Goal: Information Seeking & Learning: Learn about a topic

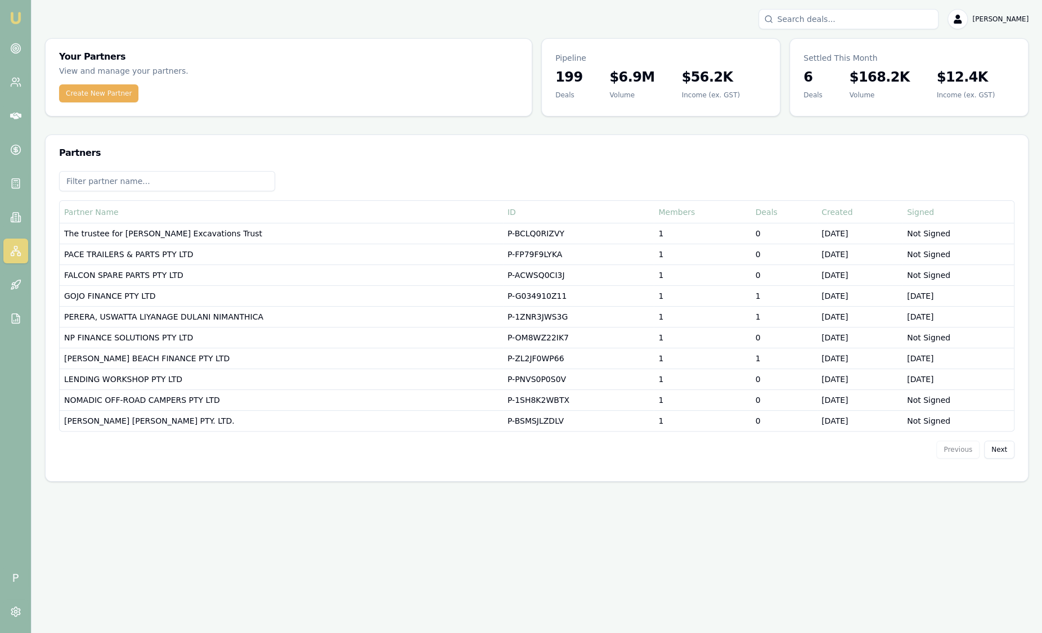
click at [230, 583] on div "Emu Broker P Sam Crouch Toggle Menu Your Partners View and manage your partners…" at bounding box center [521, 316] width 1042 height 633
click at [19, 22] on img at bounding box center [16, 18] width 14 height 14
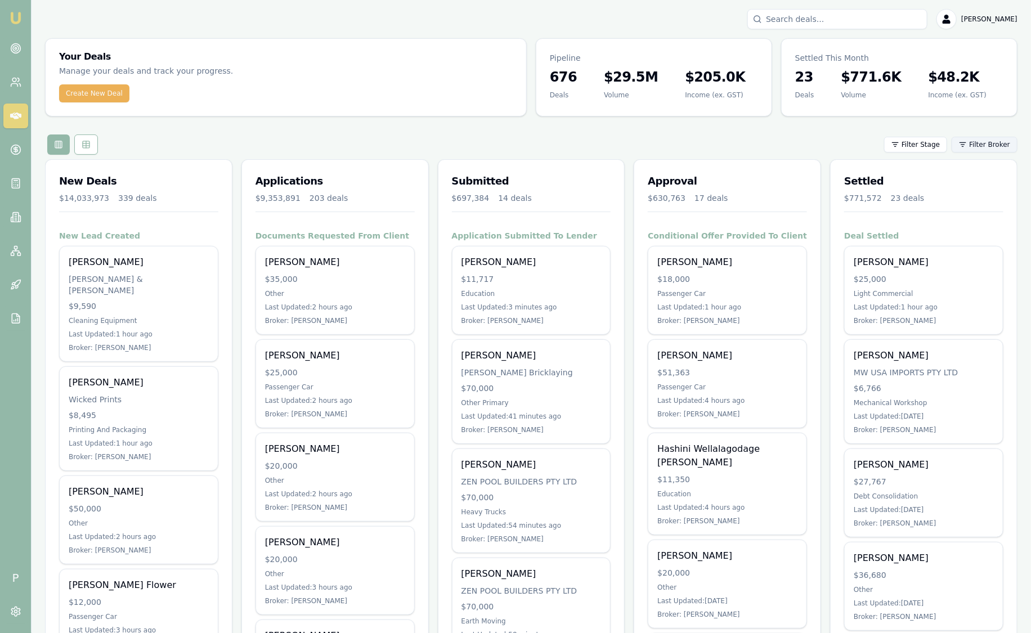
click at [980, 144] on html "Emu Broker P [PERSON_NAME] Toggle Menu Your Deals Manage your deals and track y…" at bounding box center [515, 316] width 1031 height 633
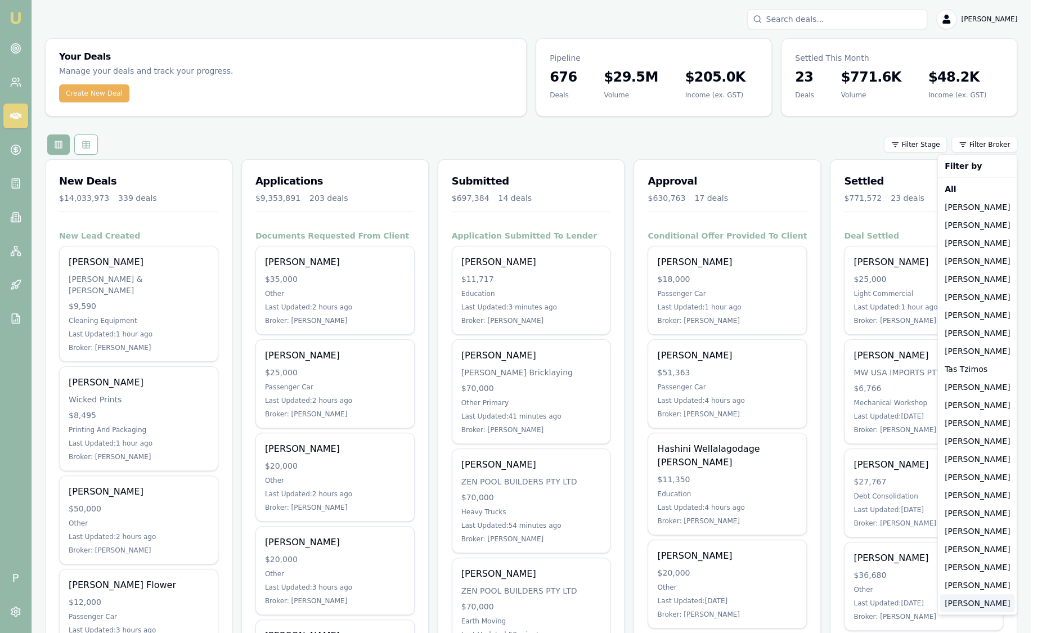
click at [961, 598] on div "[PERSON_NAME]" at bounding box center [978, 603] width 74 height 18
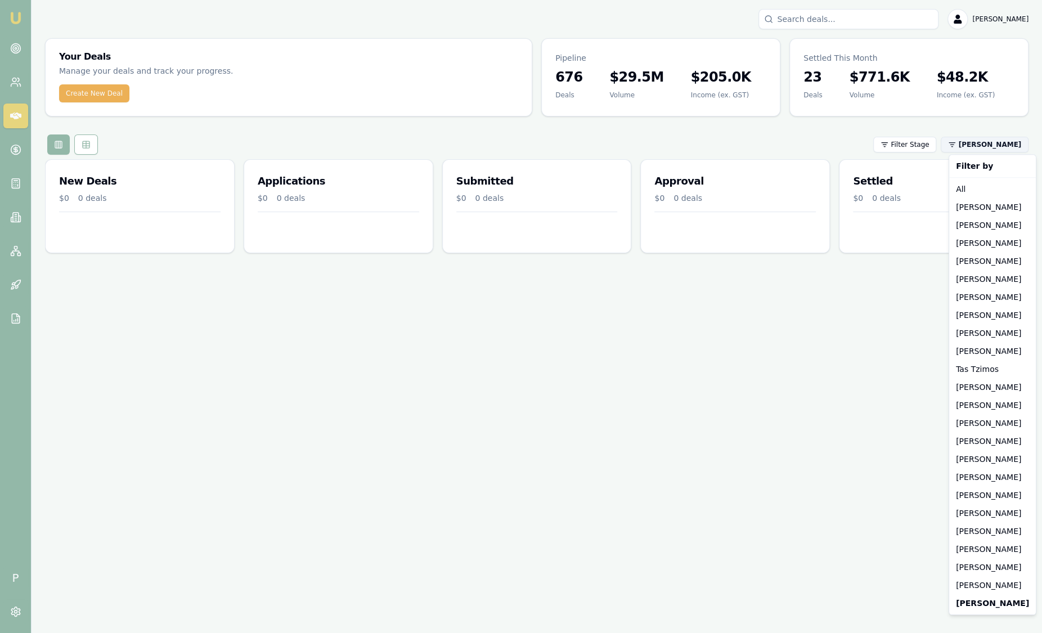
click at [993, 140] on html "Emu Broker P [PERSON_NAME] Toggle Menu Your Deals Manage your deals and track y…" at bounding box center [521, 316] width 1042 height 633
click at [983, 545] on div "[PERSON_NAME]" at bounding box center [993, 549] width 82 height 18
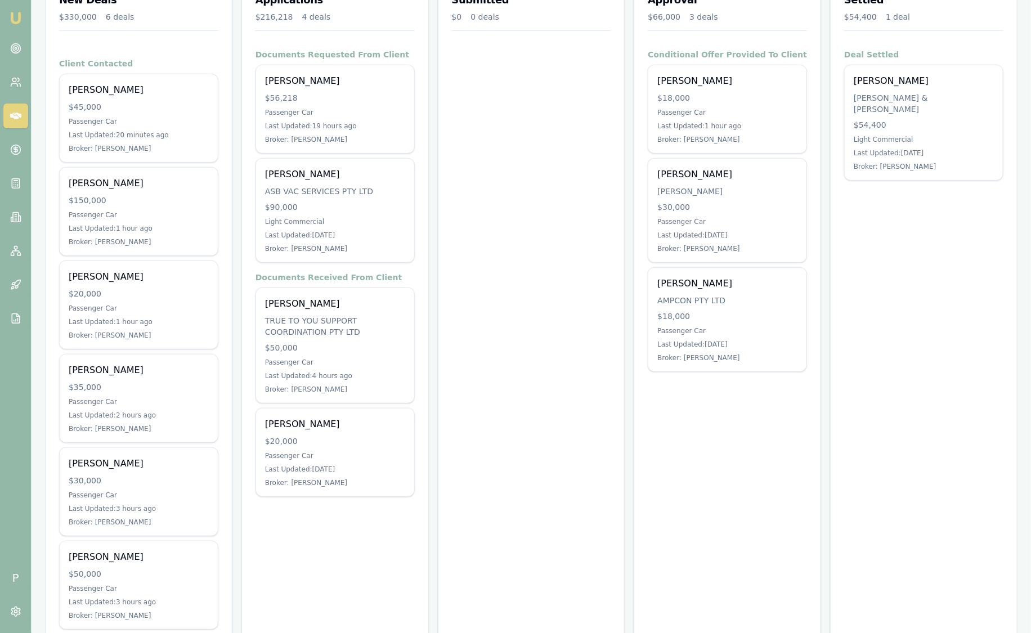
scroll to position [208, 0]
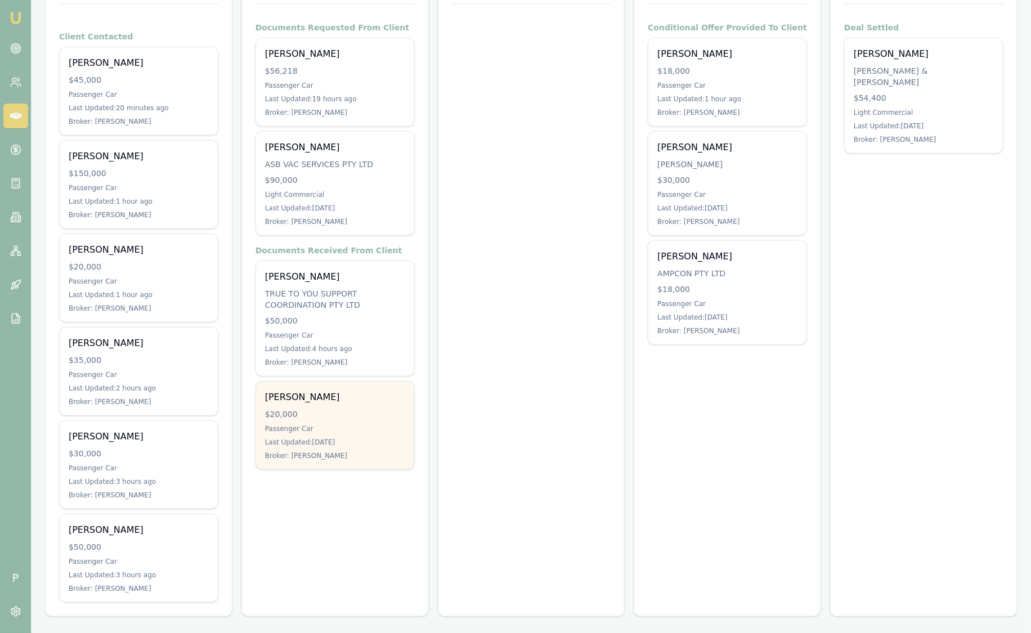
click at [333, 422] on div "[PERSON_NAME] $20,000 Passenger Car Last Updated: [DATE] Broker: [PERSON_NAME]" at bounding box center [335, 426] width 158 height 88
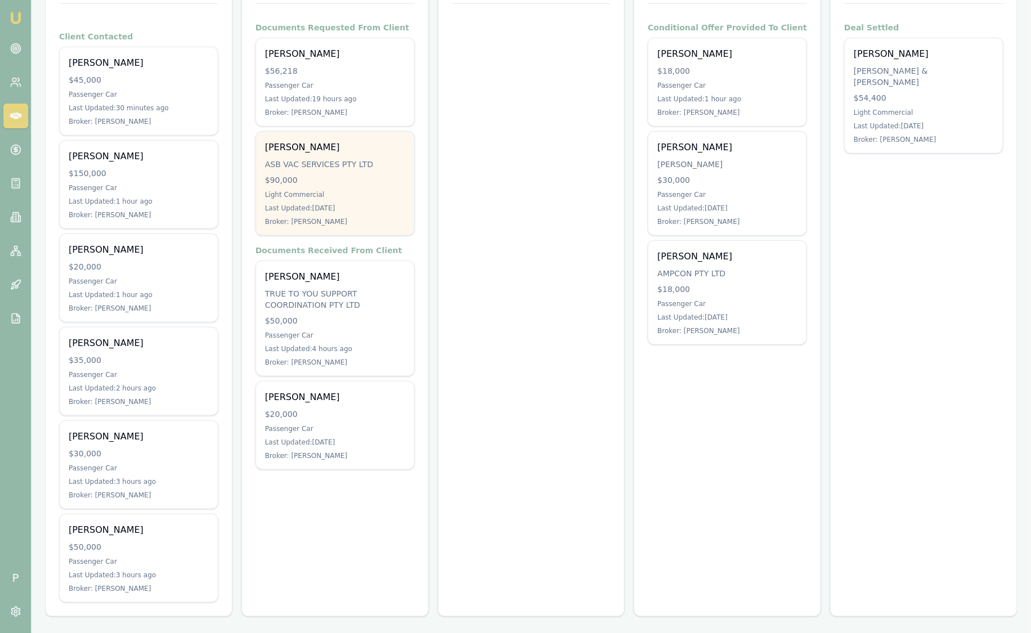
scroll to position [0, 0]
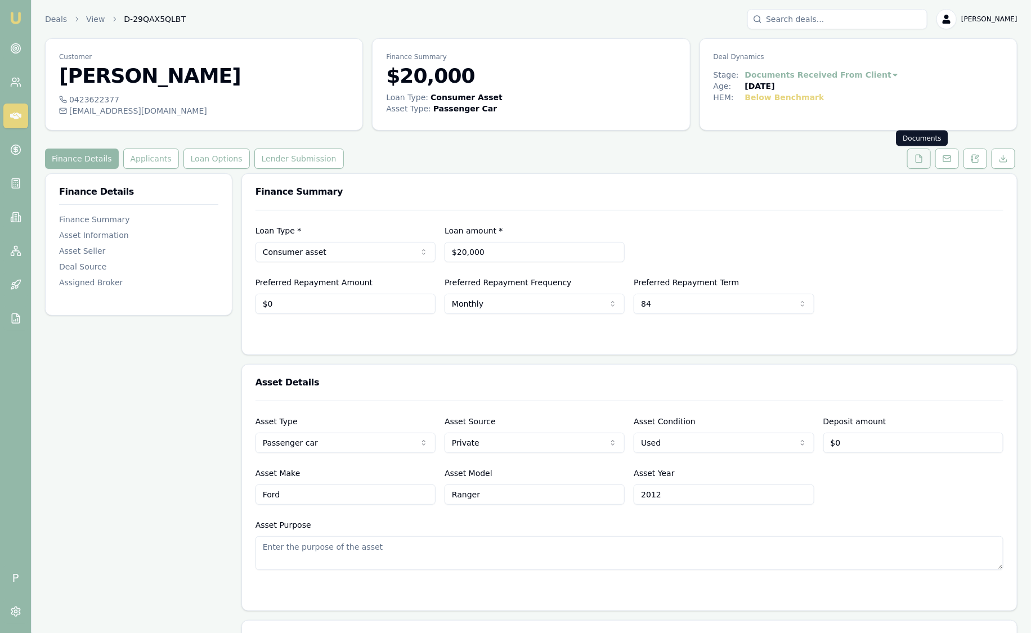
click at [930, 163] on button at bounding box center [919, 159] width 24 height 20
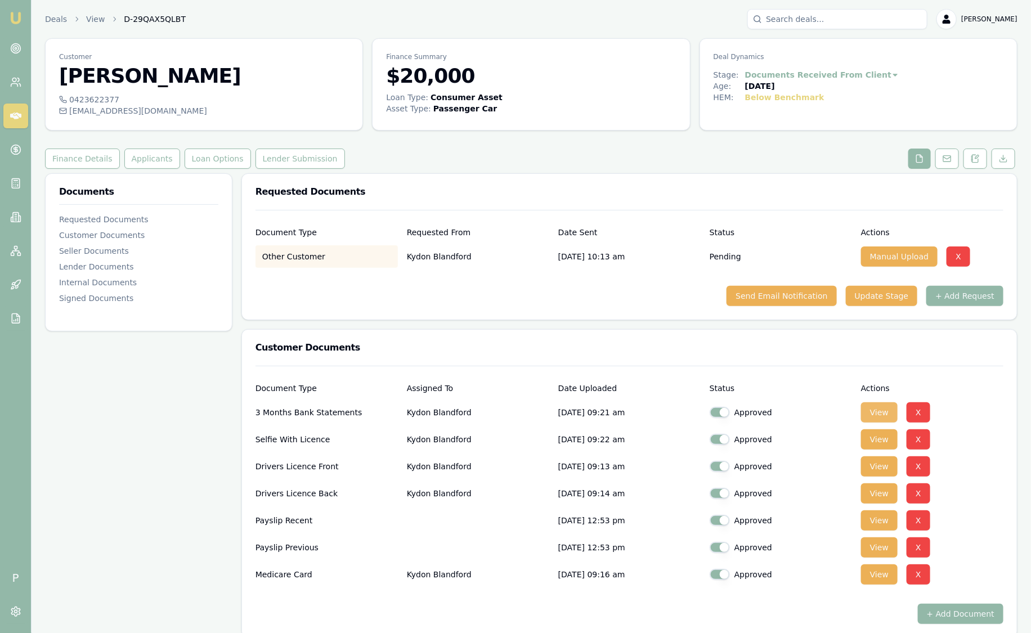
click at [877, 406] on button "View" at bounding box center [879, 412] width 37 height 20
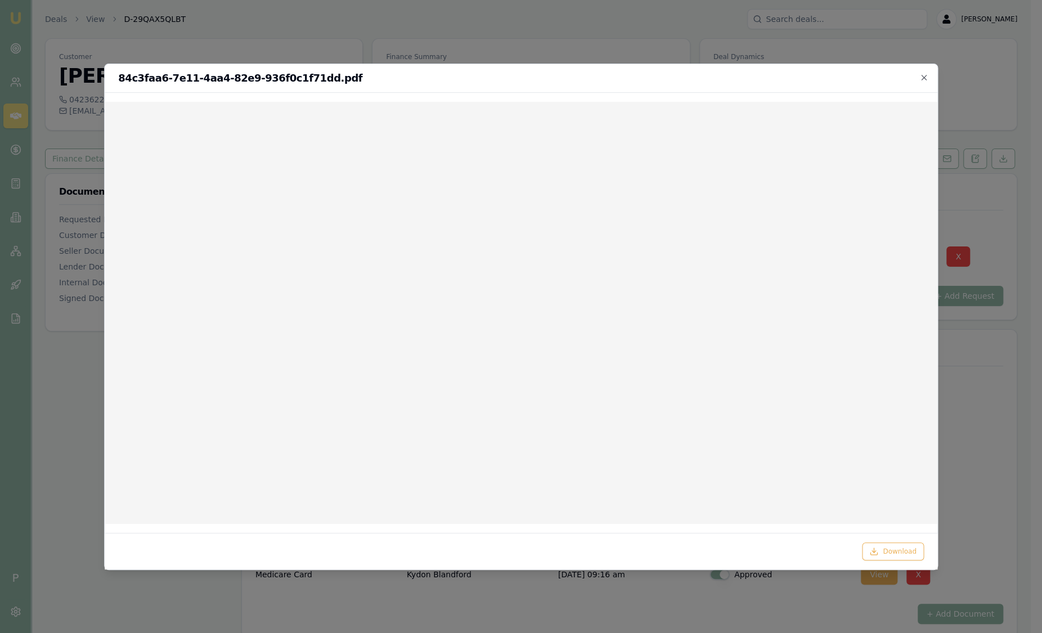
click at [919, 82] on div "84c3faa6-7e11-4aa4-82e9-936f0c1f71dd.pdf" at bounding box center [521, 78] width 833 height 29
click at [925, 74] on icon "button" at bounding box center [924, 77] width 9 height 9
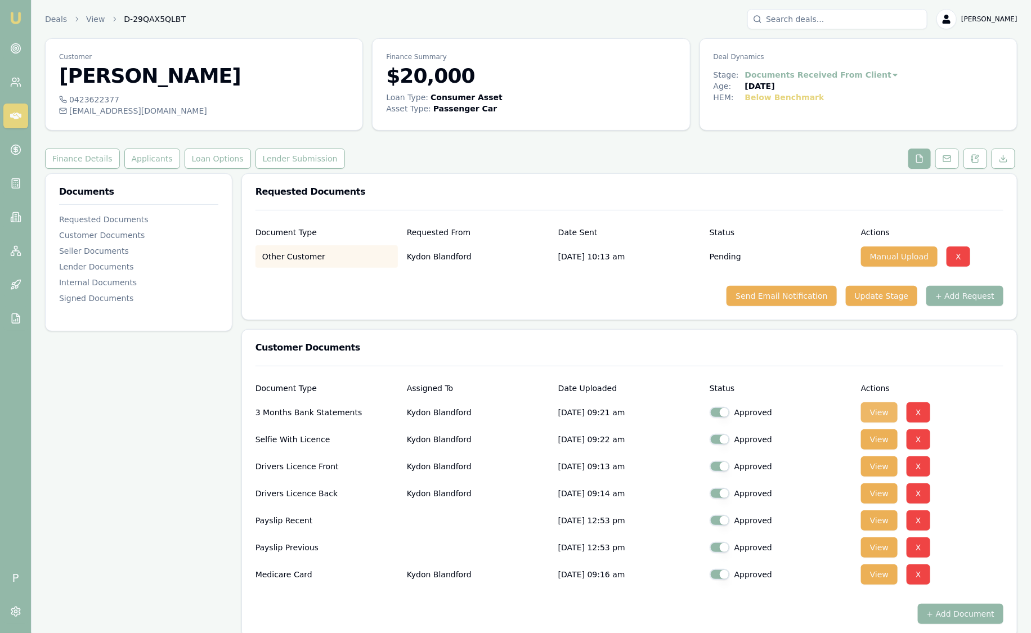
click at [874, 411] on button "View" at bounding box center [879, 412] width 37 height 20
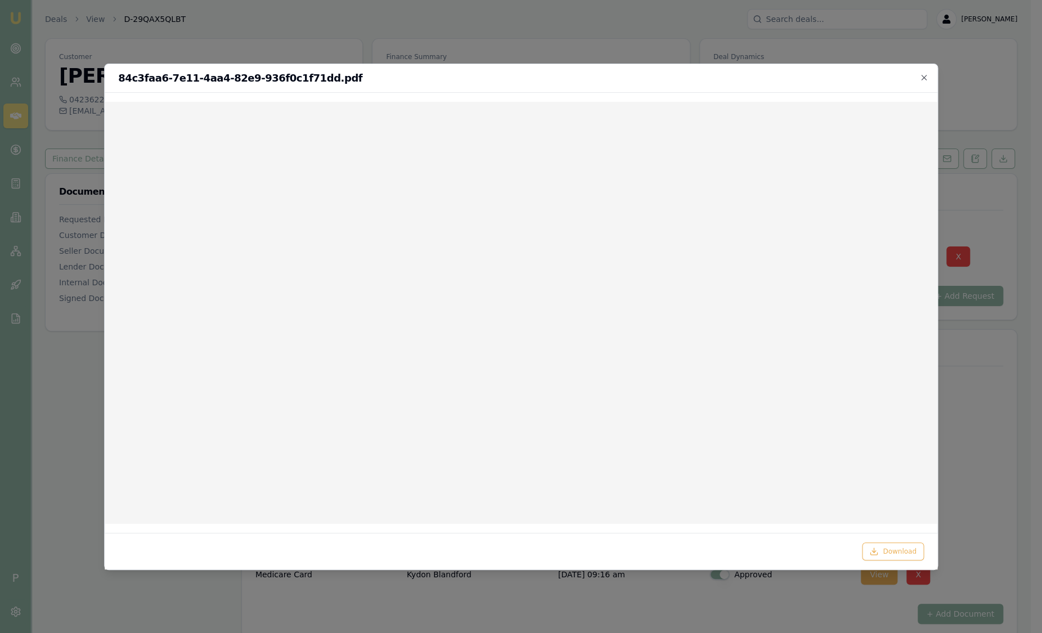
click at [308, 31] on div at bounding box center [521, 316] width 1042 height 633
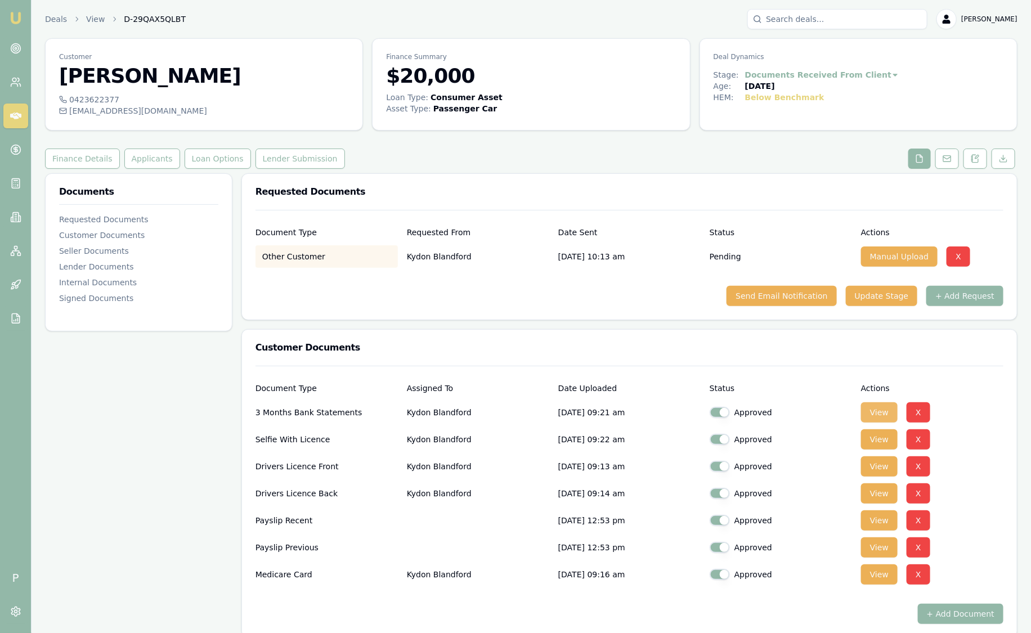
click at [888, 411] on button "View" at bounding box center [879, 412] width 37 height 20
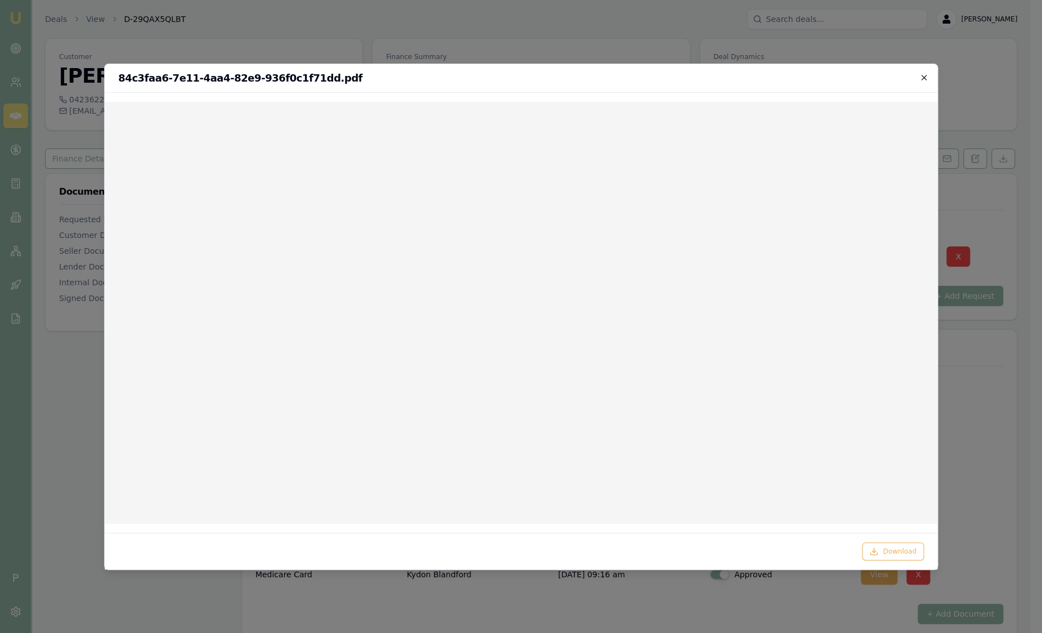
click at [927, 78] on icon "button" at bounding box center [924, 77] width 9 height 9
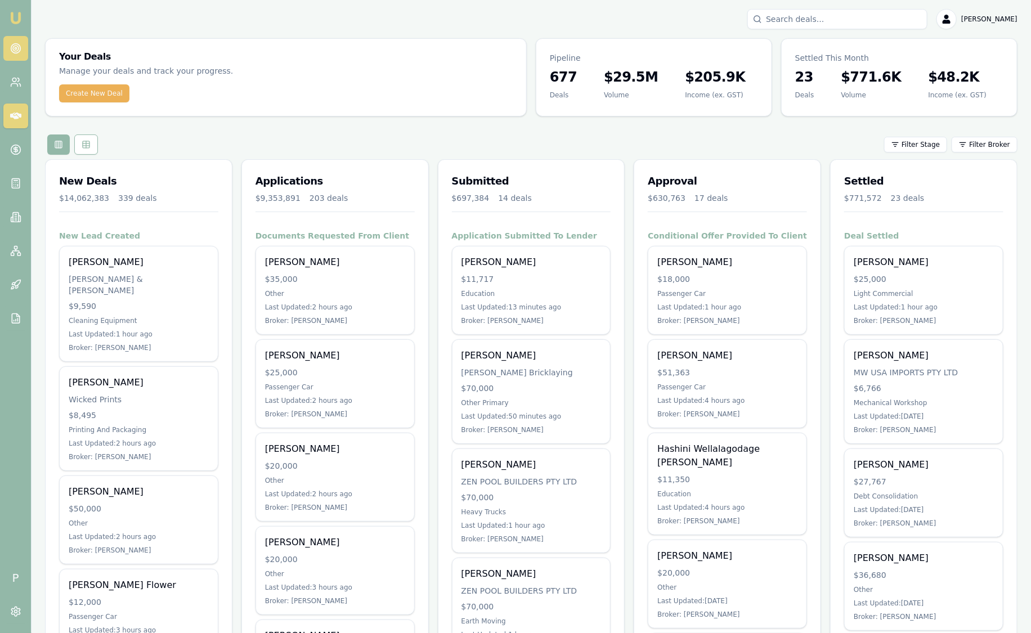
click at [21, 47] on icon at bounding box center [15, 48] width 11 height 11
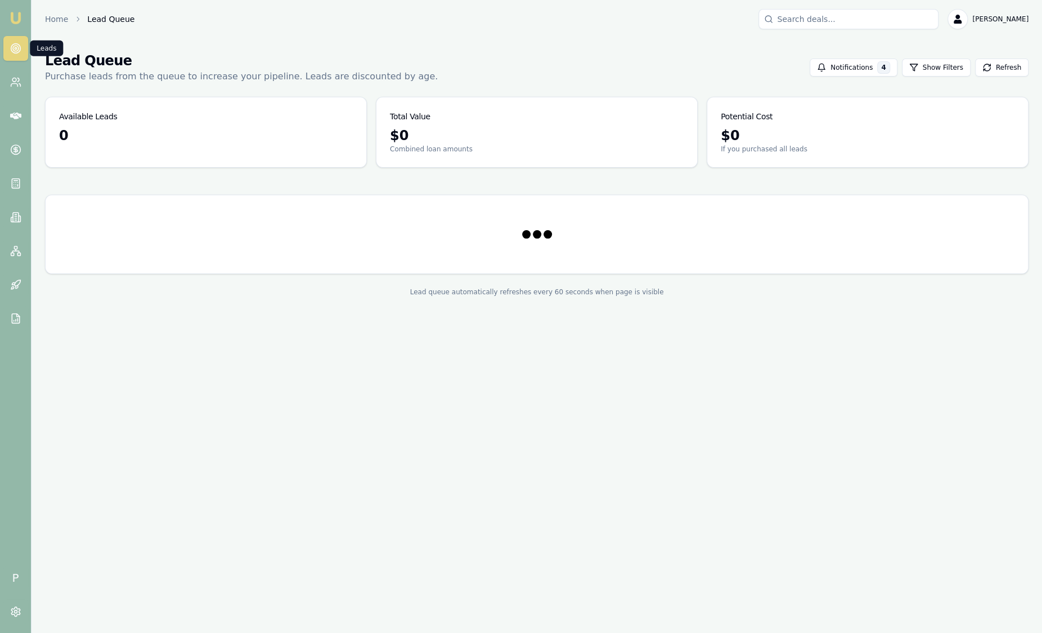
click at [20, 20] on img at bounding box center [16, 18] width 14 height 14
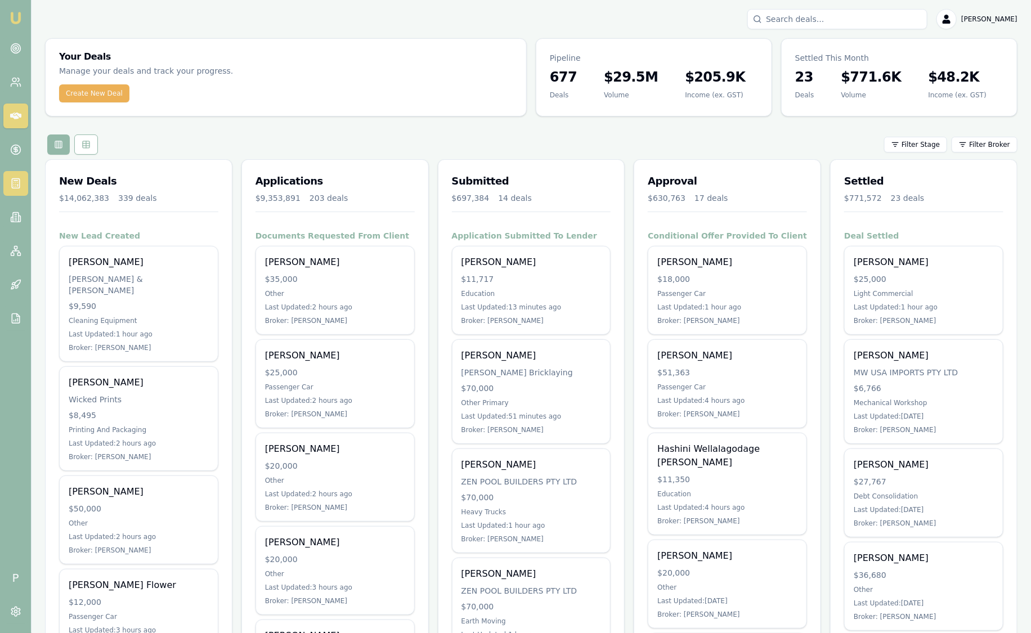
click at [20, 183] on icon at bounding box center [15, 183] width 11 height 11
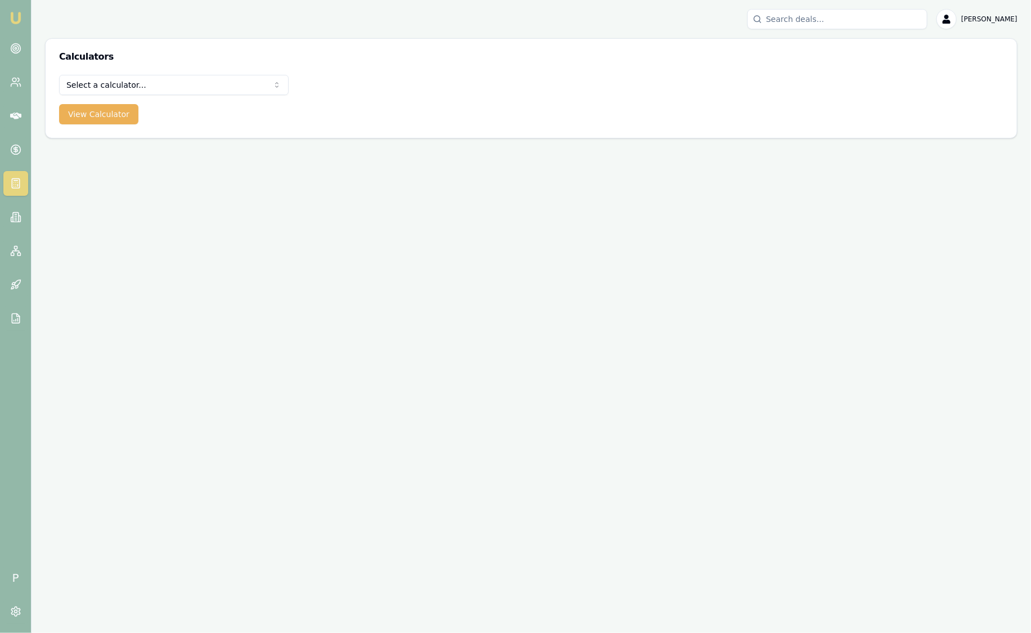
click at [20, 183] on icon at bounding box center [15, 183] width 11 height 11
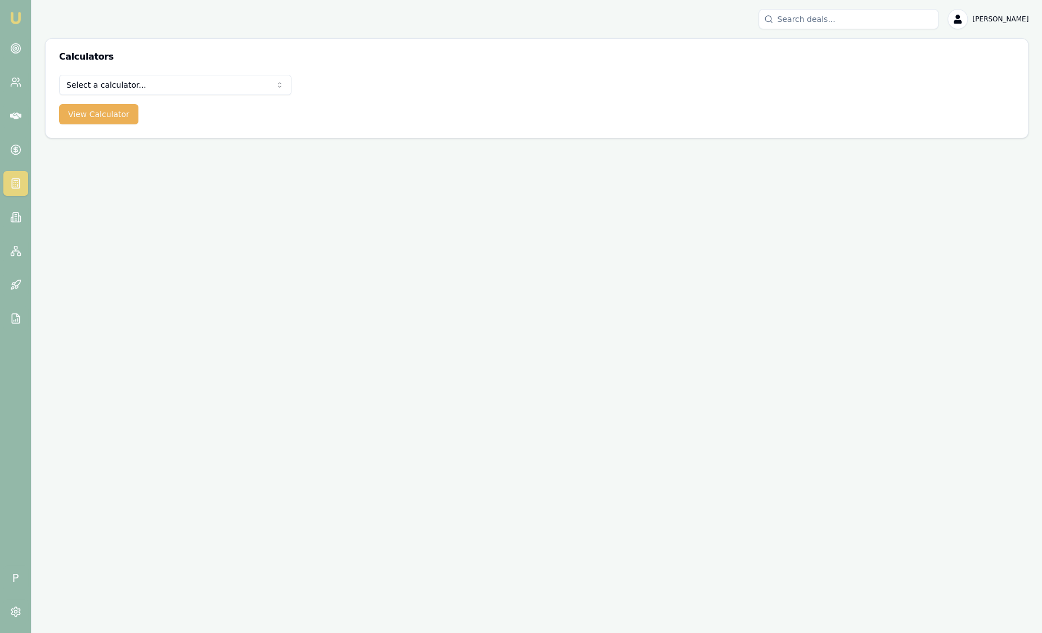
click at [168, 83] on html "Emu Broker P Sam Crouch Toggle Menu Calculators Select a calculator... Finance …" at bounding box center [521, 316] width 1042 height 633
select select "lender-match"
click at [113, 120] on button "View Calculator" at bounding box center [98, 114] width 79 height 20
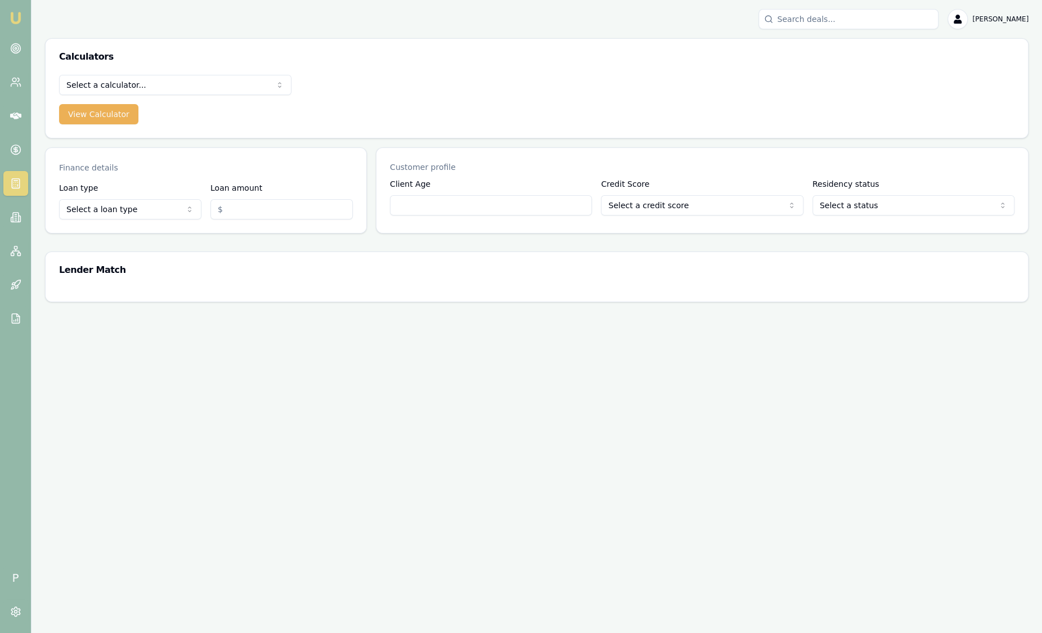
click at [118, 208] on html "Emu Broker P Sam Crouch Toggle Menu Calculators Select a calculator... Finance …" at bounding box center [521, 316] width 1042 height 633
select select "CONSUMER_ASSET"
drag, startPoint x: 106, startPoint y: 243, endPoint x: 105, endPoint y: 250, distance: 7.4
click at [105, 250] on html "Emu Broker P Sam Crouch Toggle Menu Calculators Select a calculator... Finance …" at bounding box center [521, 316] width 1042 height 633
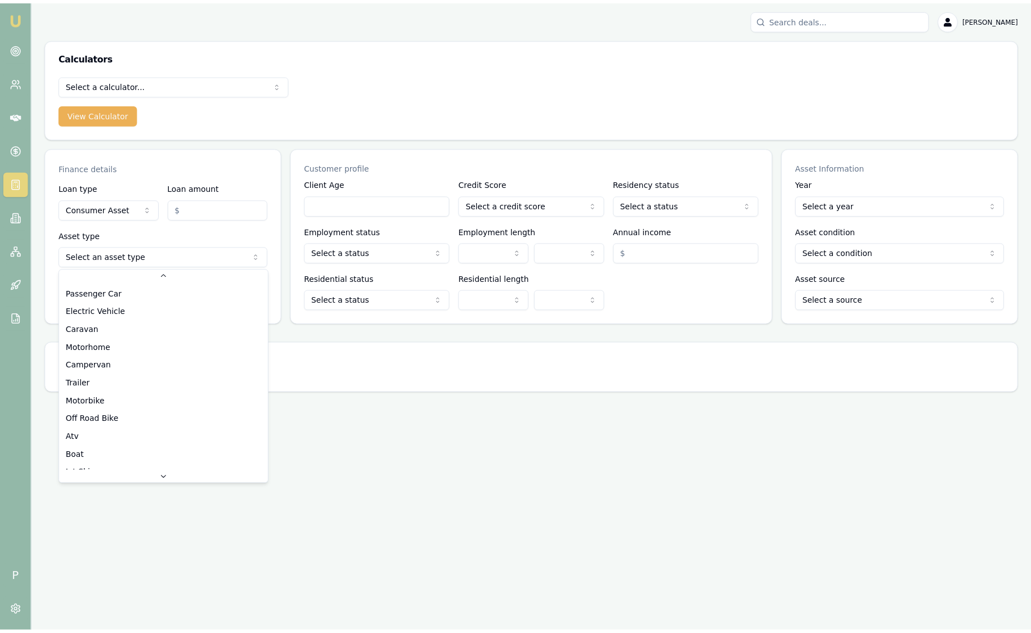
scroll to position [84, 0]
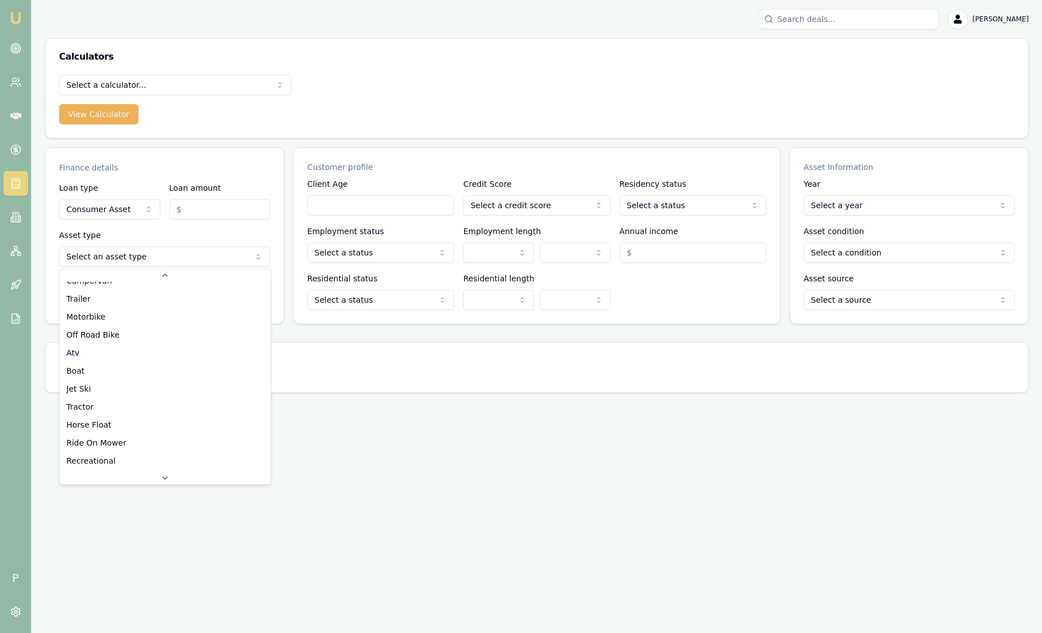
select select "JET_SKI"
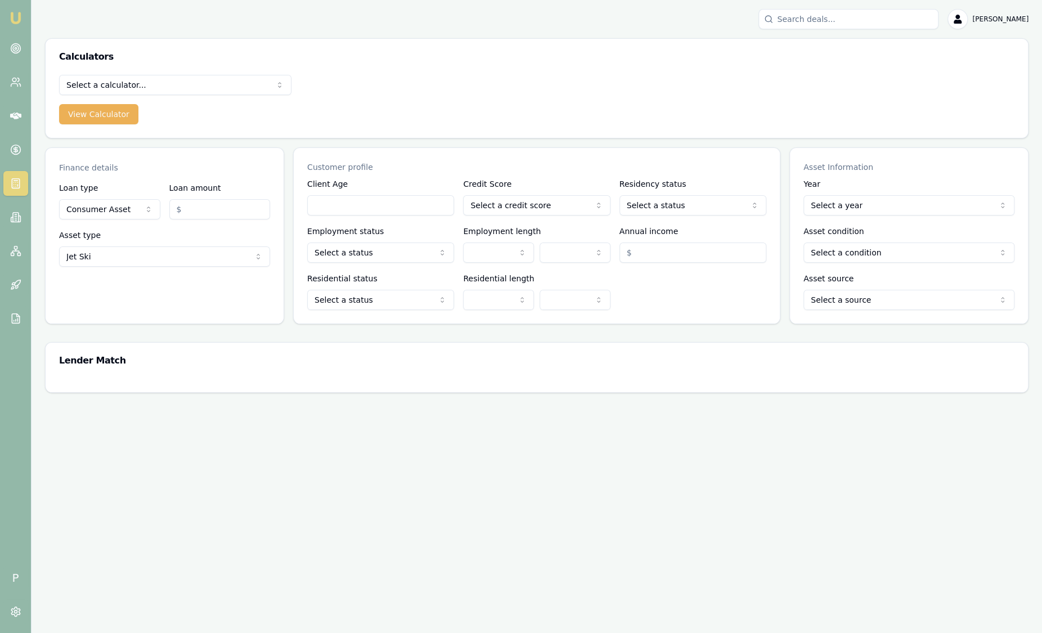
click at [256, 211] on input "Loan amount" at bounding box center [219, 209] width 101 height 20
type input "$50,000.00"
click at [344, 202] on input "Client Age" at bounding box center [380, 205] width 147 height 20
type input "40"
click at [482, 196] on html "Emu Broker P Sam Crouch Toggle Menu Calculators Select a calculator... Finance …" at bounding box center [521, 316] width 1042 height 633
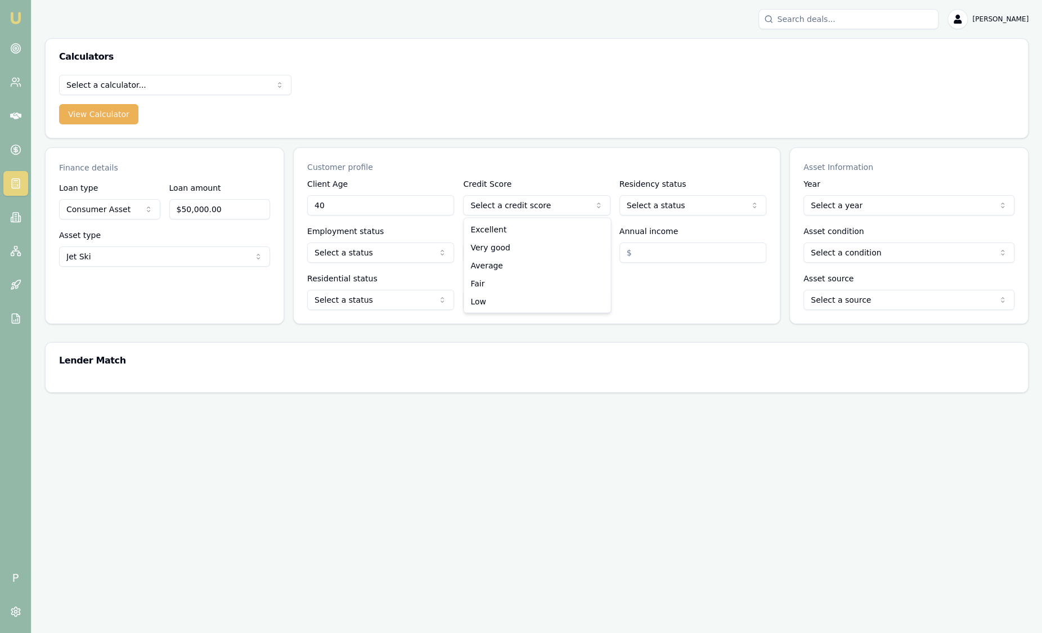
select select "EXCELLENT"
click at [658, 211] on html "Emu Broker P Sam Crouch Toggle Menu Calculators Select a calculator... Finance …" at bounding box center [521, 316] width 1042 height 633
select select "AUSTRALIAN_CITIZEN"
click at [379, 254] on html "Emu Broker P Sam Crouch Toggle Menu Calculators Select a calculator... Finance …" at bounding box center [521, 316] width 1042 height 633
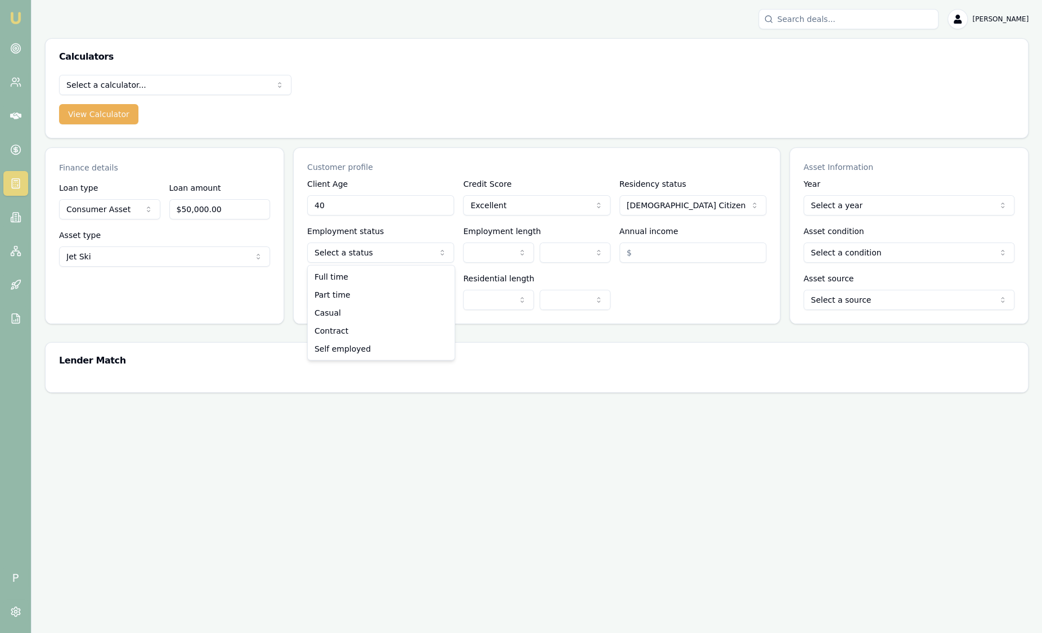
select select "FULL_TIME"
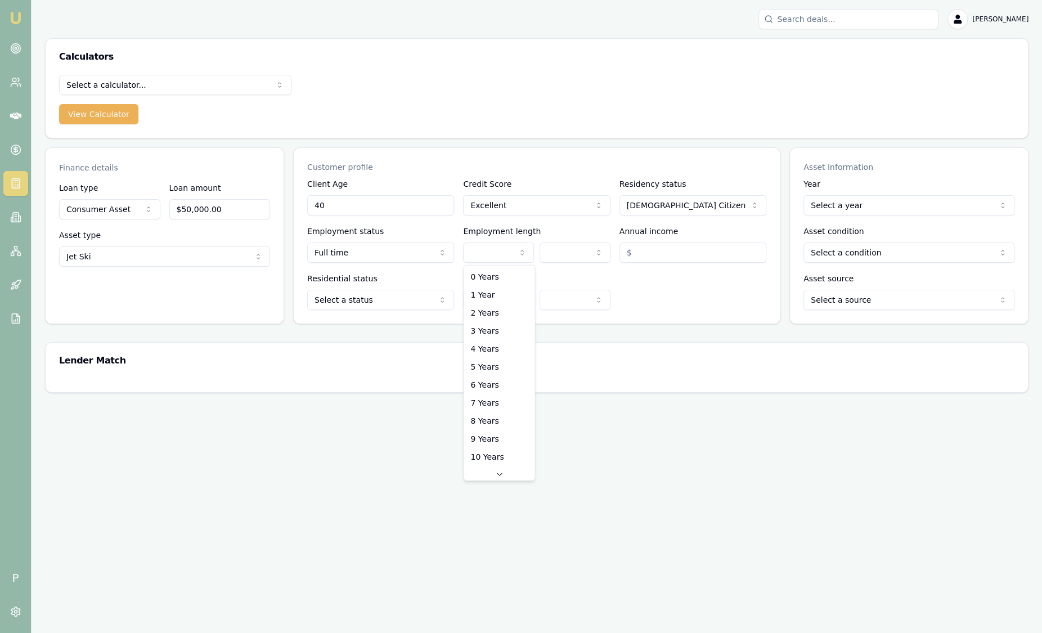
click at [494, 259] on html "Emu Broker P Sam Crouch Toggle Menu Calculators Select a calculator... Finance …" at bounding box center [521, 316] width 1042 height 633
select select "3"
click at [657, 248] on input "Annual income" at bounding box center [693, 253] width 147 height 20
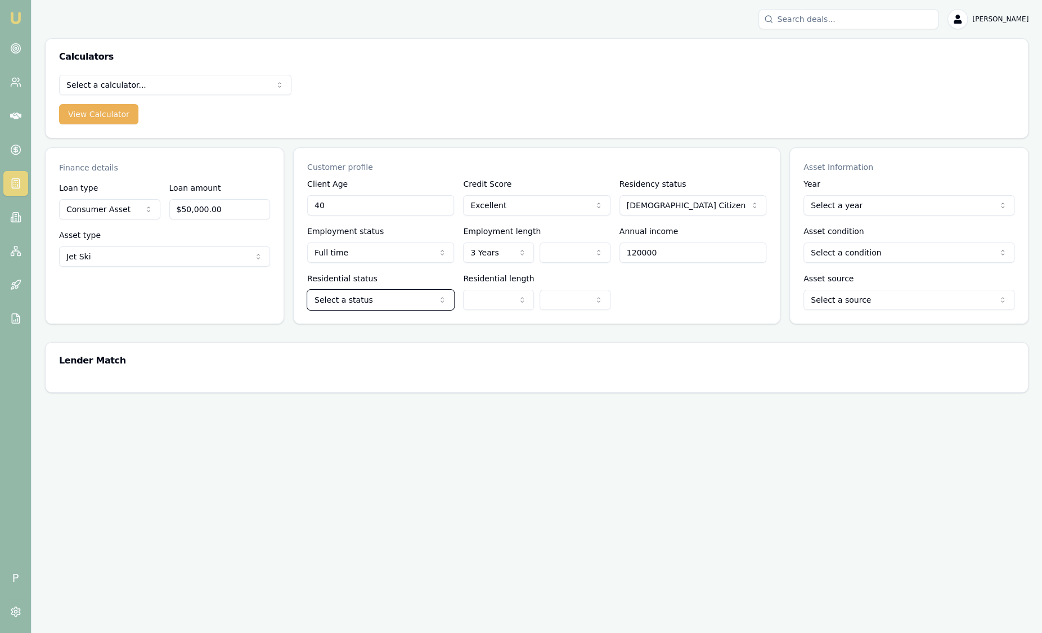
type input "$120,000.00"
click at [343, 309] on html "Emu Broker P Sam Crouch Toggle Menu Calculators Select a calculator... Finance …" at bounding box center [521, 316] width 1042 height 633
select select "OWNER_WITH_MORTGAGE"
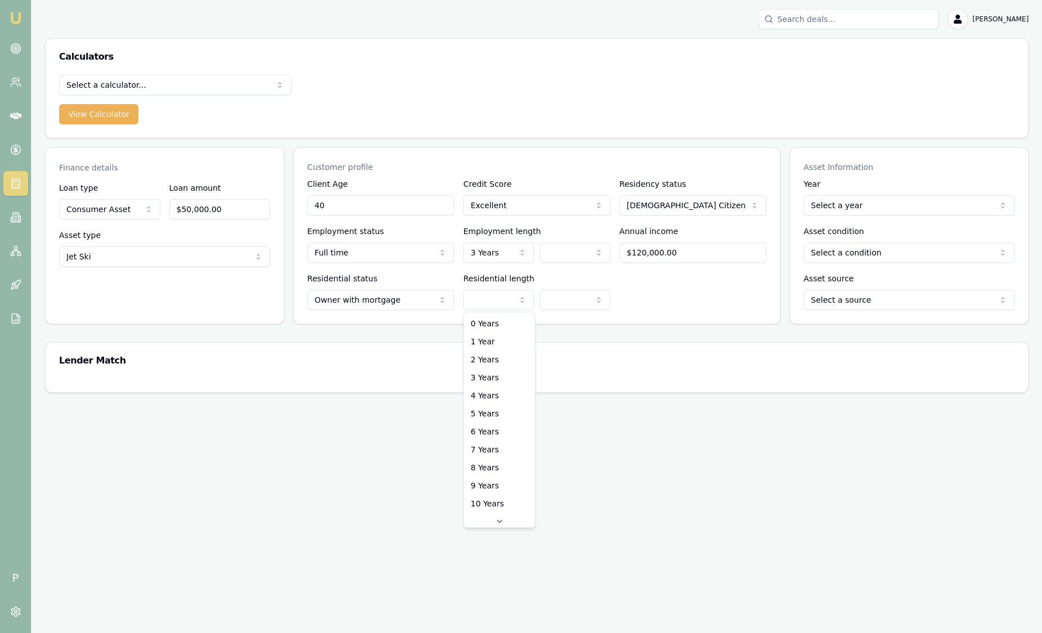
click at [477, 299] on html "Emu Broker P Sam Crouch Toggle Menu Calculators Select a calculator... Finance …" at bounding box center [521, 316] width 1042 height 633
select select "3"
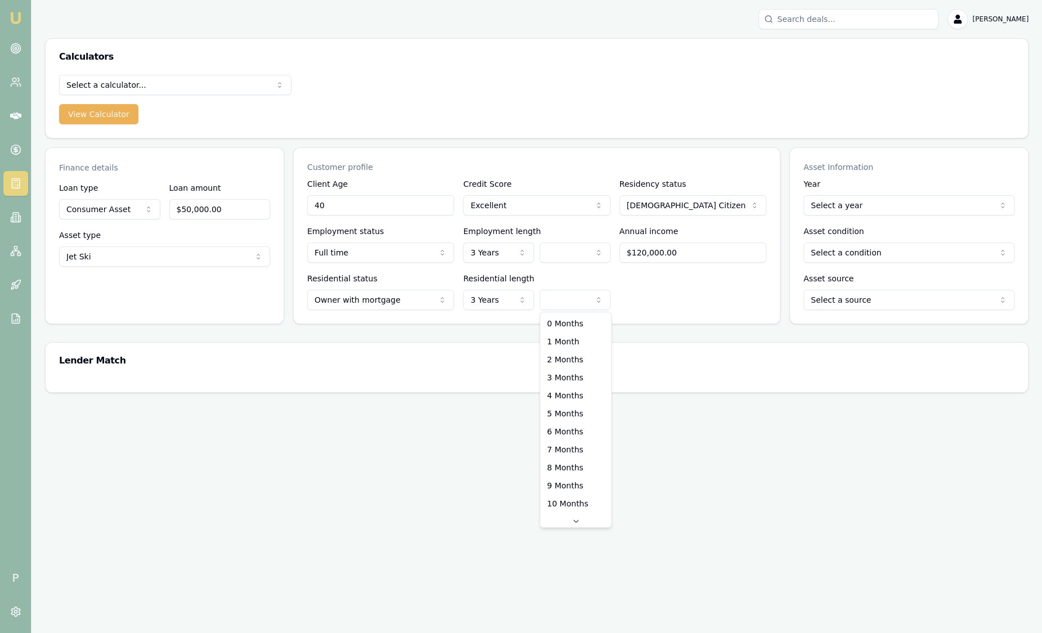
click at [578, 298] on html "Emu Broker P Sam Crouch Toggle Menu Calculators Select a calculator... Finance …" at bounding box center [521, 316] width 1042 height 633
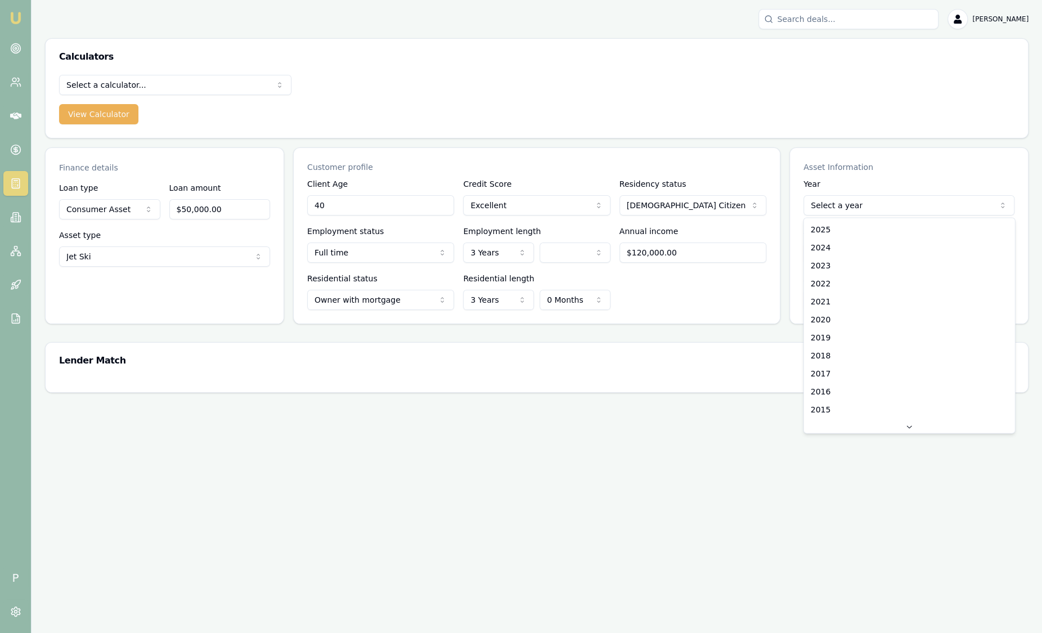
click at [880, 195] on html "Emu Broker P Sam Crouch Toggle Menu Calculators Select a calculator... Finance …" at bounding box center [521, 316] width 1042 height 633
select select "2024"
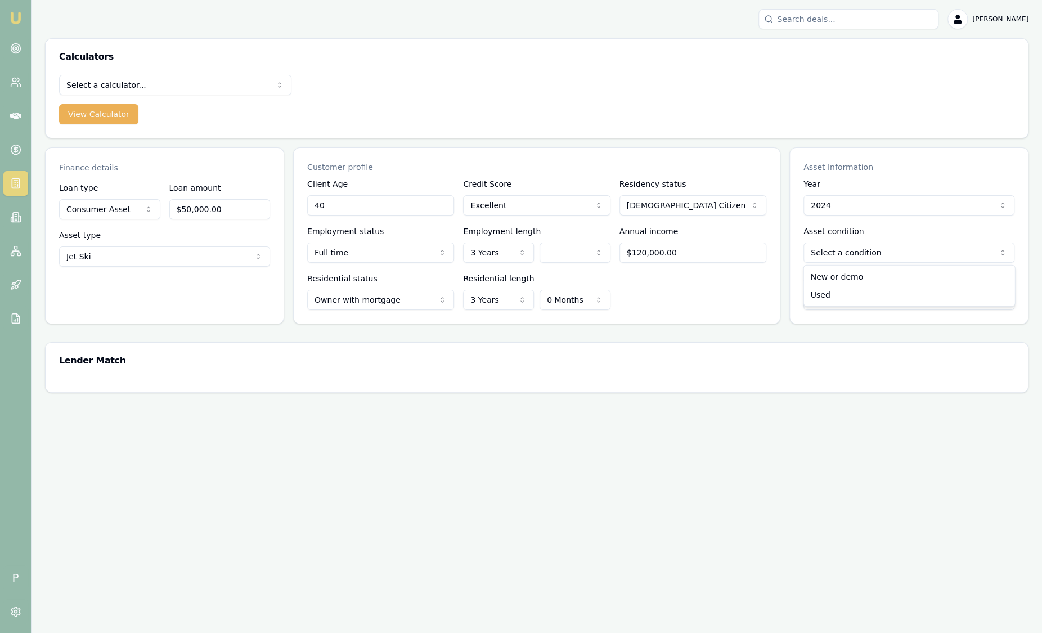
click at [839, 246] on html "Emu Broker P Sam Crouch Toggle Menu Calculators Select a calculator... Finance …" at bounding box center [521, 316] width 1042 height 633
select select "NEW_OR_DEMO"
click at [835, 294] on html "Emu Broker P Sam Crouch Toggle Menu Calculators Select a calculator... Finance …" at bounding box center [521, 316] width 1042 height 633
select select "DEALER"
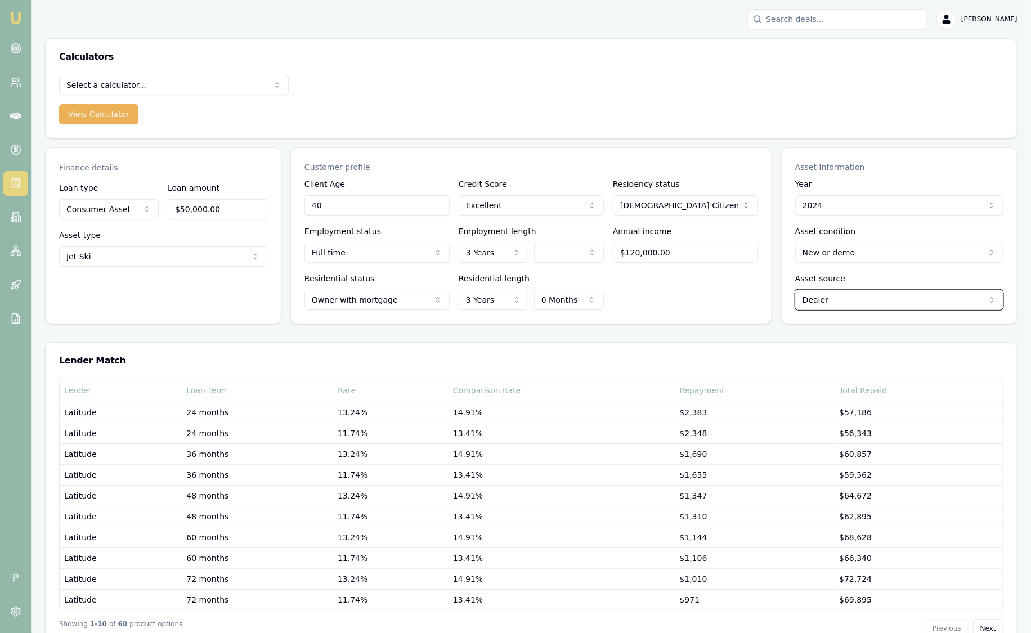
scroll to position [34, 0]
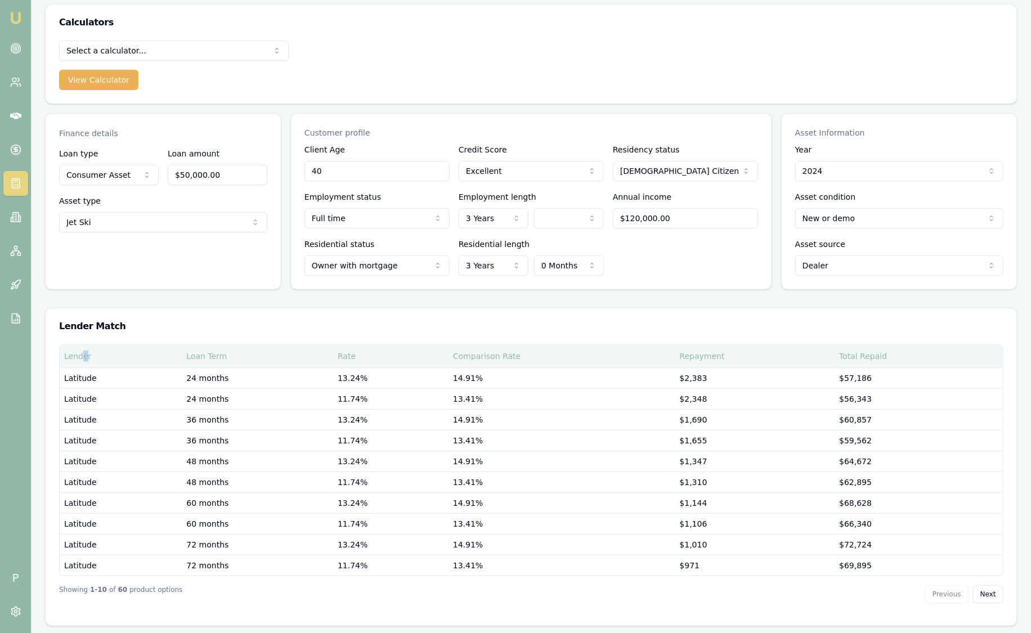
click at [85, 360] on div "Lender" at bounding box center [120, 356] width 113 height 11
click at [89, 352] on div "Lender" at bounding box center [120, 356] width 113 height 11
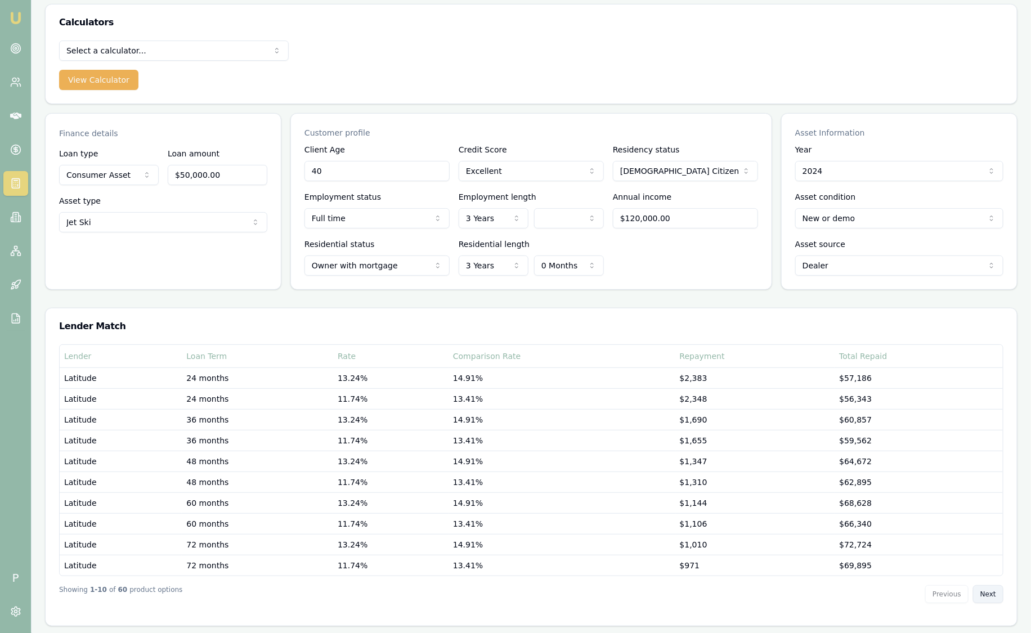
click at [993, 593] on button "Next" at bounding box center [988, 594] width 30 height 18
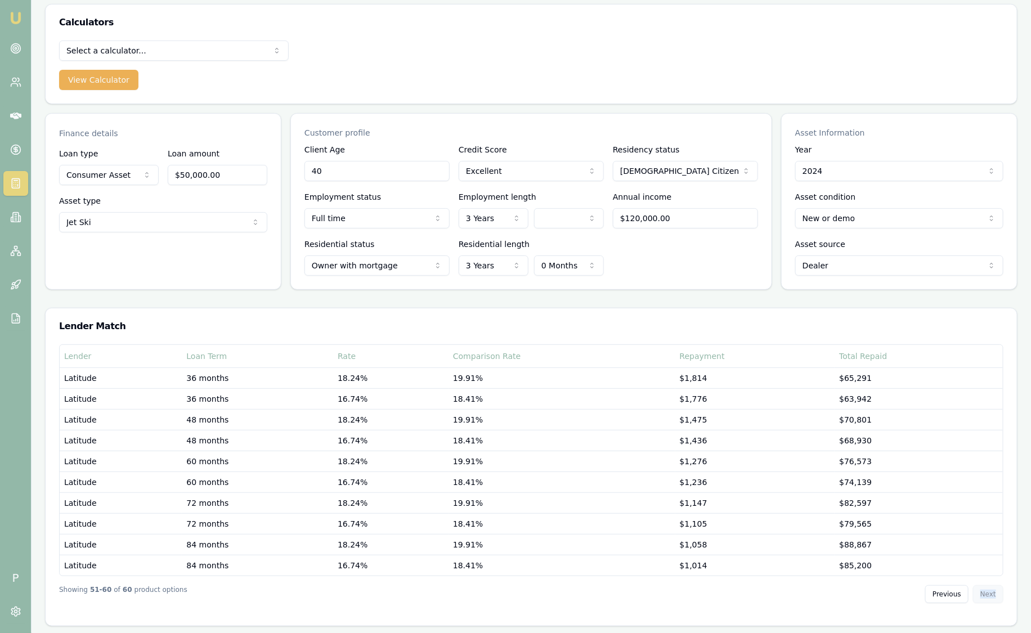
click at [993, 593] on div "Previous Next" at bounding box center [964, 594] width 78 height 18
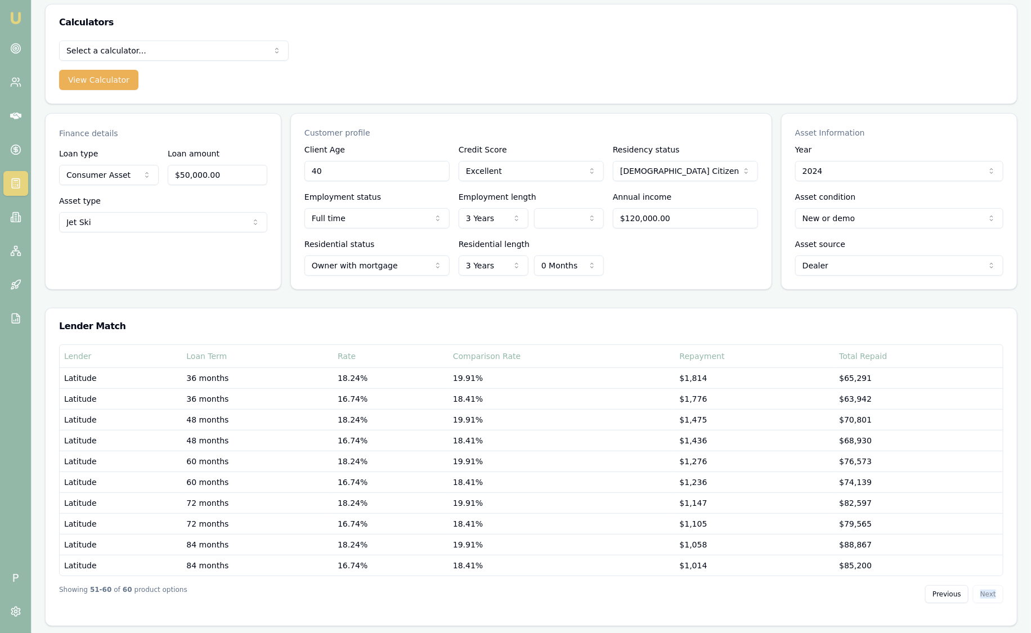
click at [993, 593] on div "Previous Next" at bounding box center [964, 594] width 78 height 18
click at [991, 593] on div "Previous Next" at bounding box center [964, 594] width 78 height 18
click at [991, 589] on div "Previous Next" at bounding box center [964, 594] width 78 height 18
drag, startPoint x: 991, startPoint y: 590, endPoint x: 957, endPoint y: 592, distance: 33.8
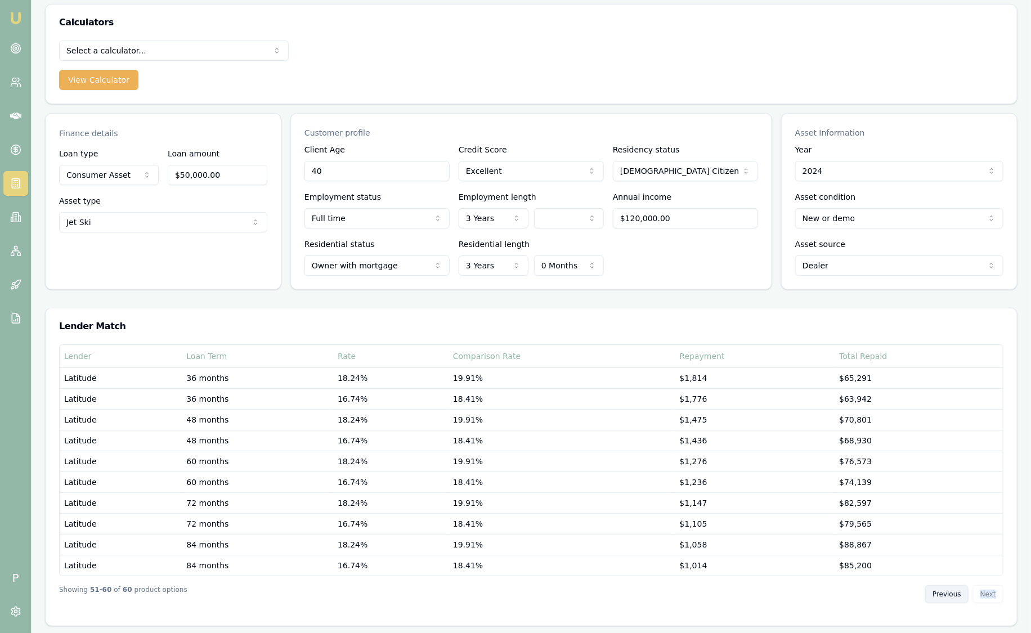
click at [957, 592] on button "Previous" at bounding box center [946, 594] width 43 height 18
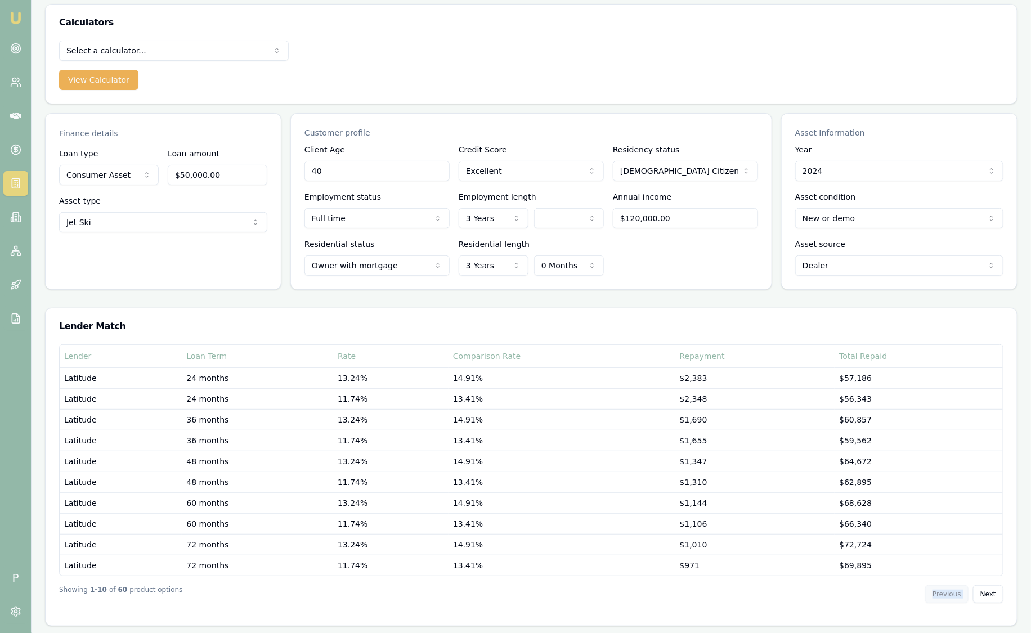
click at [957, 592] on div "Previous Next" at bounding box center [964, 594] width 78 height 18
click at [17, 229] on link at bounding box center [15, 217] width 25 height 25
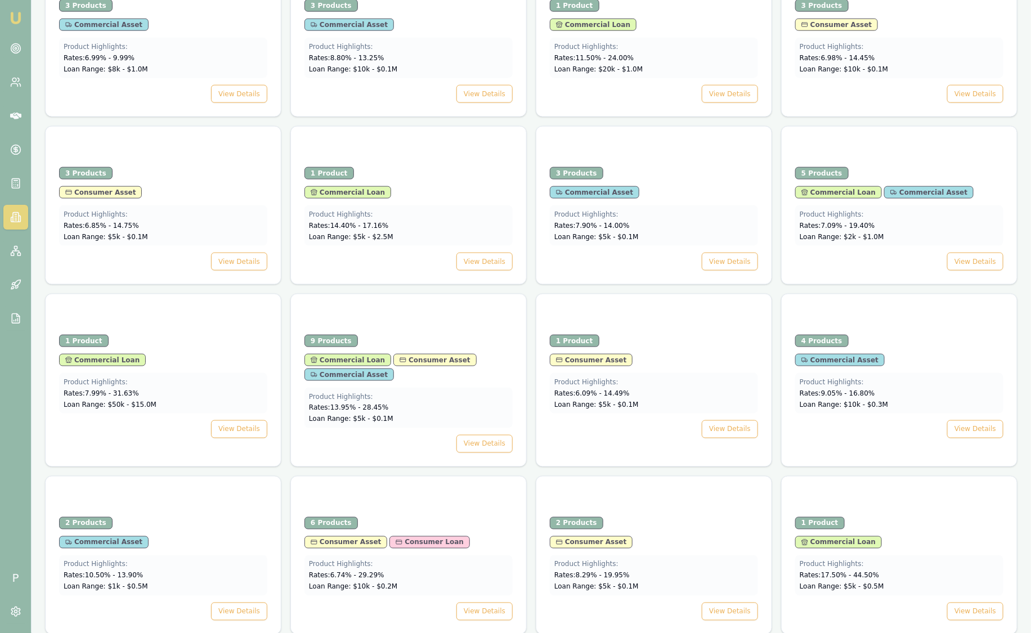
scroll to position [744, 0]
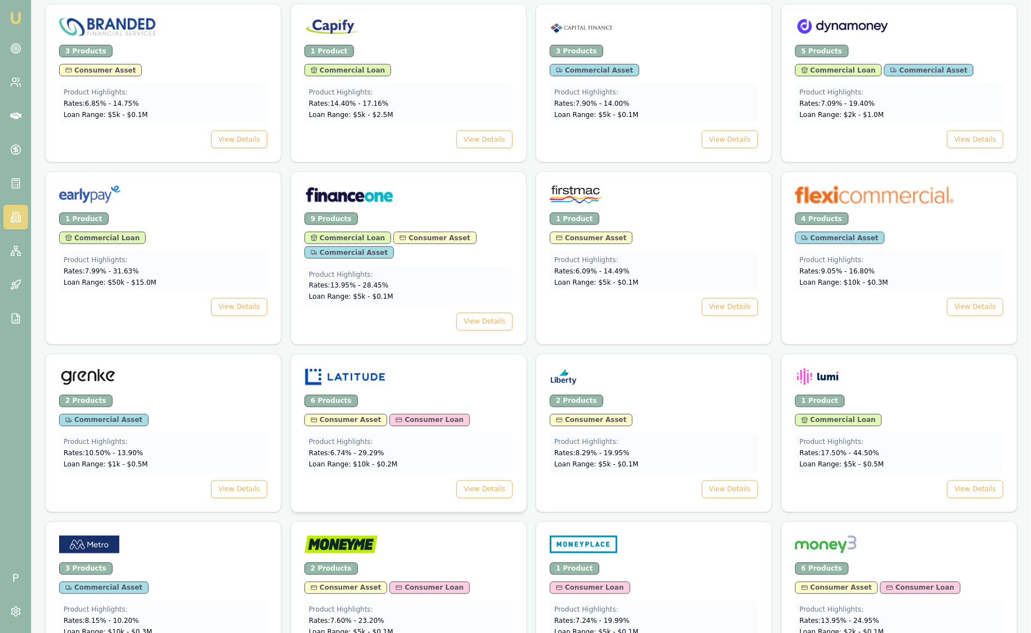
click at [435, 400] on div "6 Products" at bounding box center [409, 401] width 208 height 12
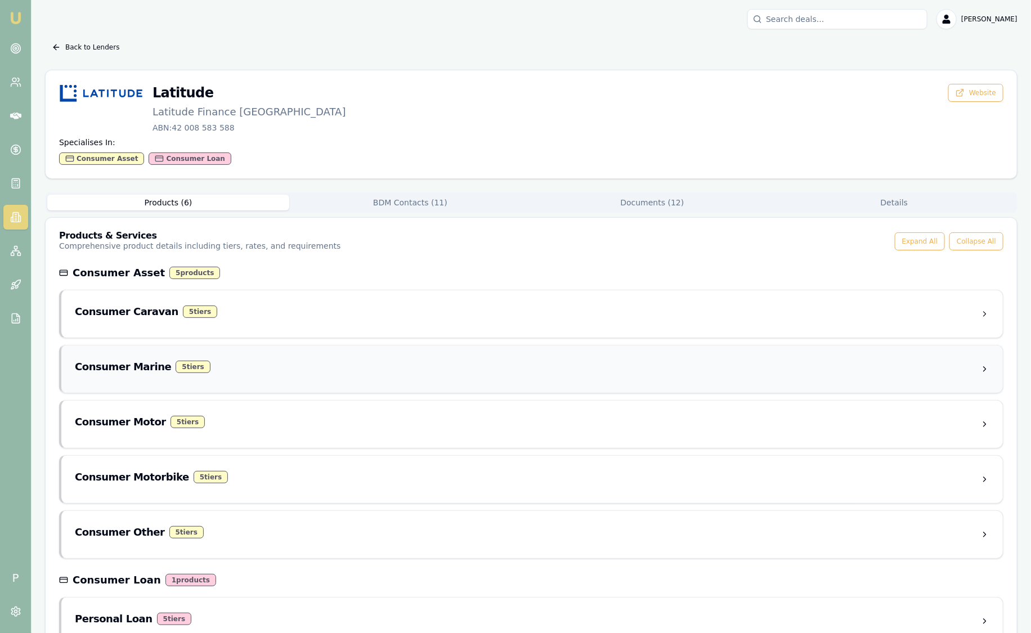
click at [406, 367] on div "Consumer Marine 5 tier s" at bounding box center [528, 367] width 906 height 16
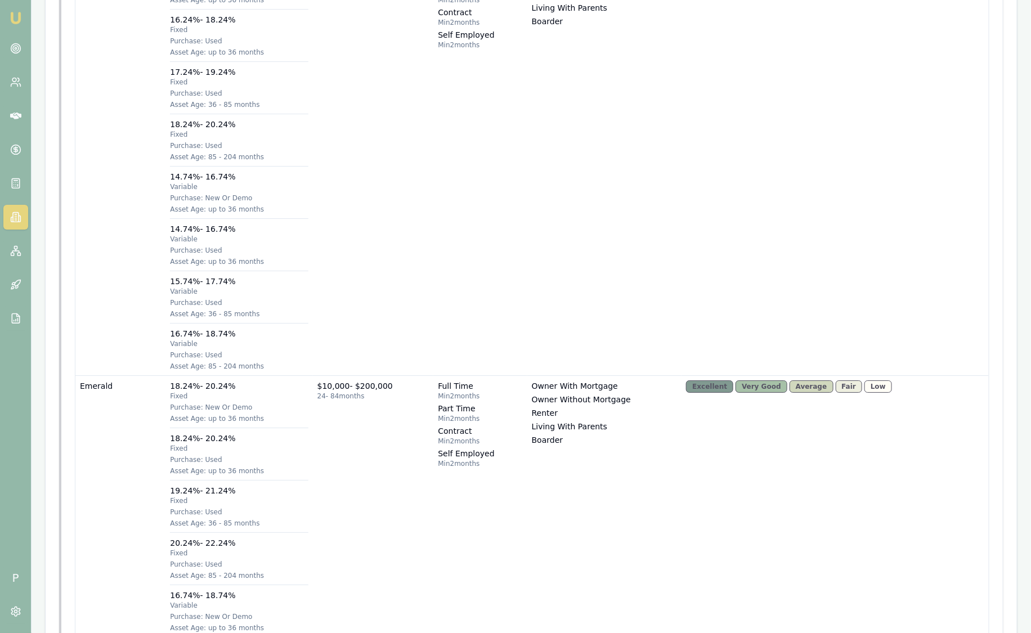
scroll to position [2412, 0]
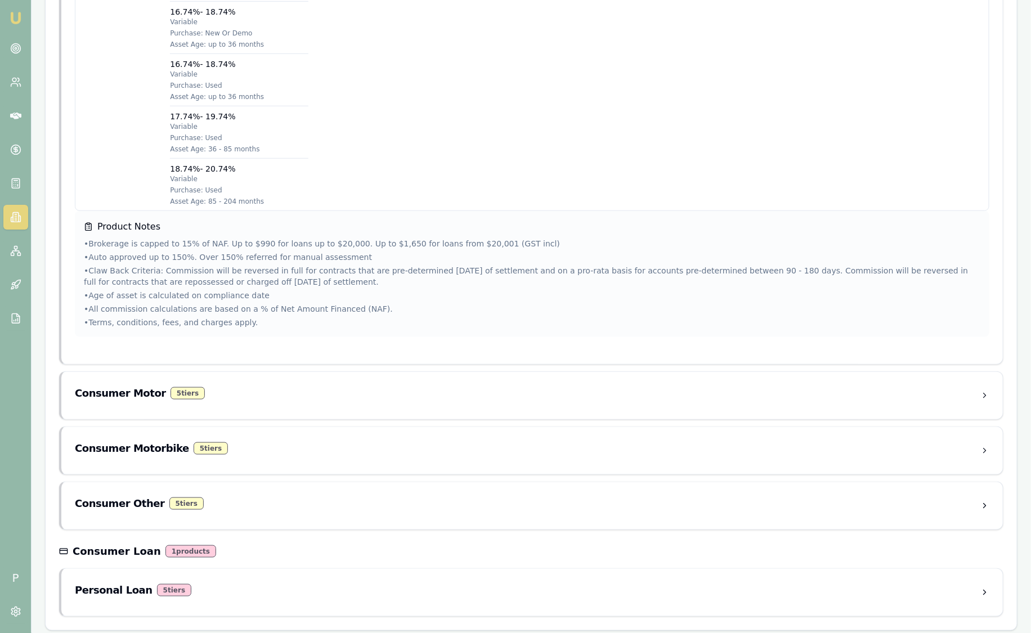
click at [406, 372] on div "Consumer Motor 5 tier s" at bounding box center [532, 395] width 942 height 47
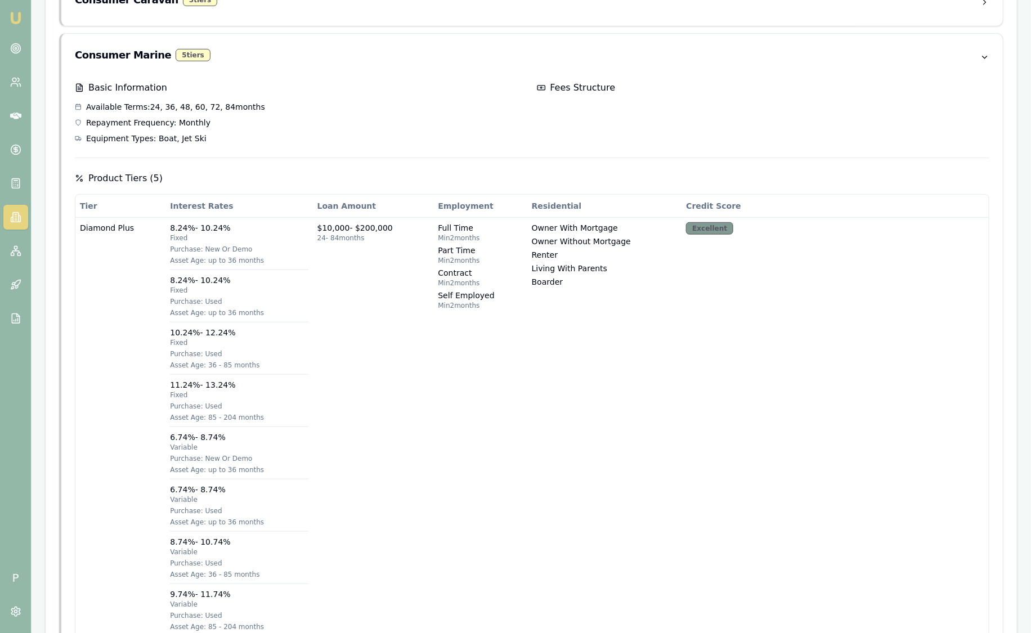
scroll to position [0, 0]
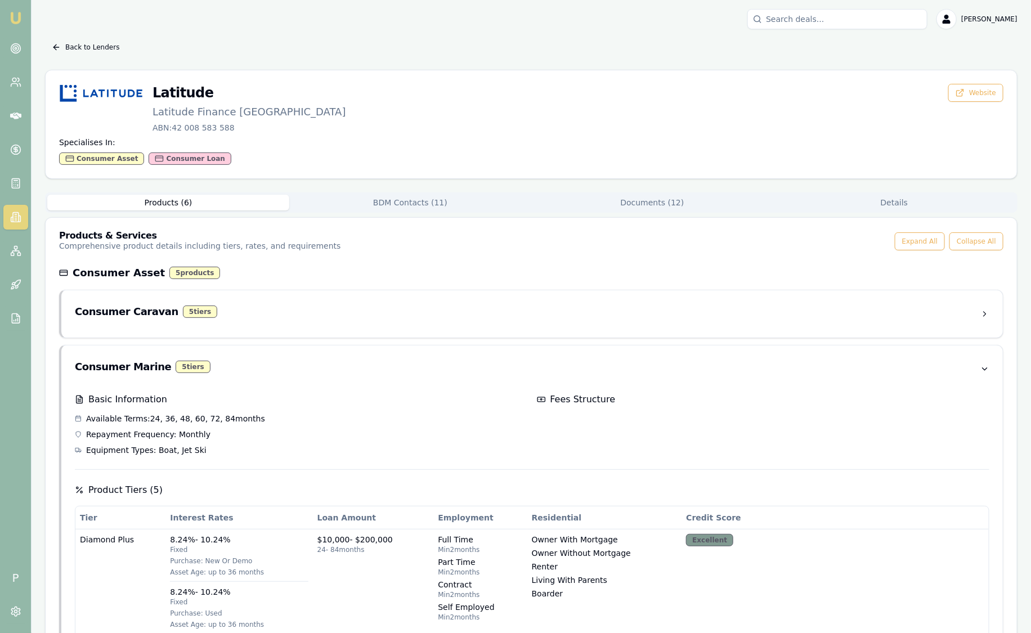
click at [693, 203] on button "Documents ( 12 )" at bounding box center [652, 203] width 242 height 16
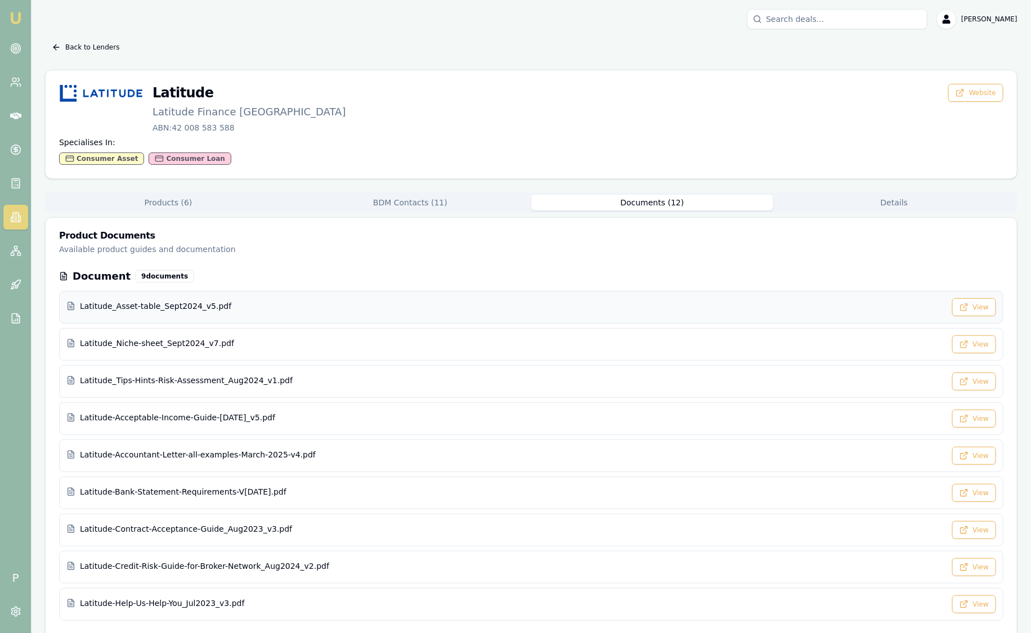
scroll to position [150, 0]
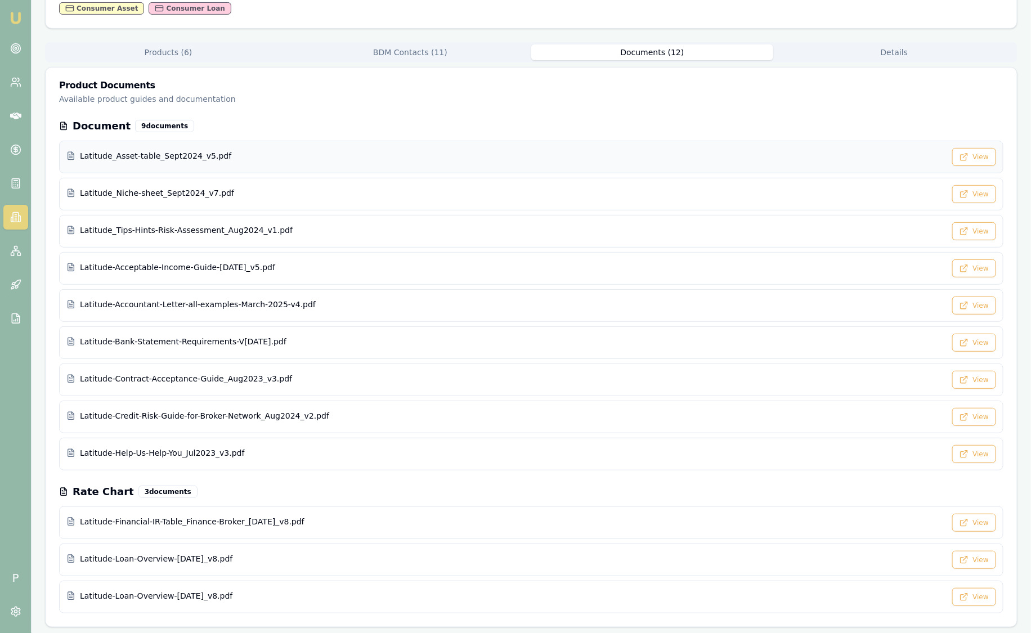
click at [440, 163] on div "Latitude_Asset-table_Sept2024_v5.pdf View" at bounding box center [531, 157] width 944 height 33
